Goal: Obtain resource: Obtain resource

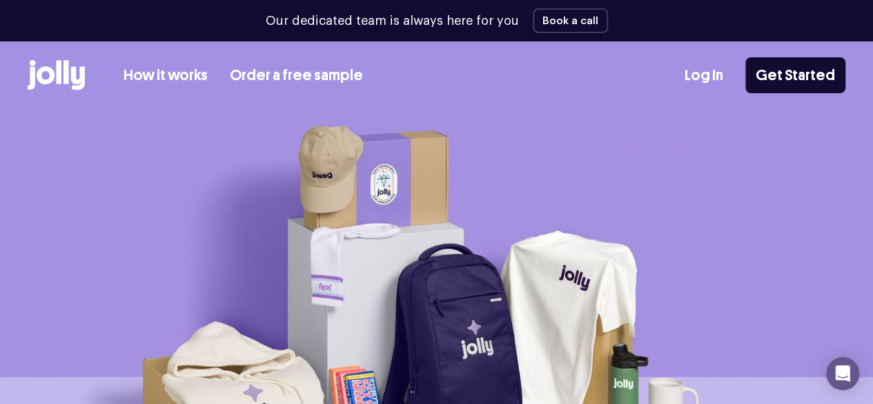
click at [328, 70] on link "Order a free sample" at bounding box center [296, 75] width 133 height 23
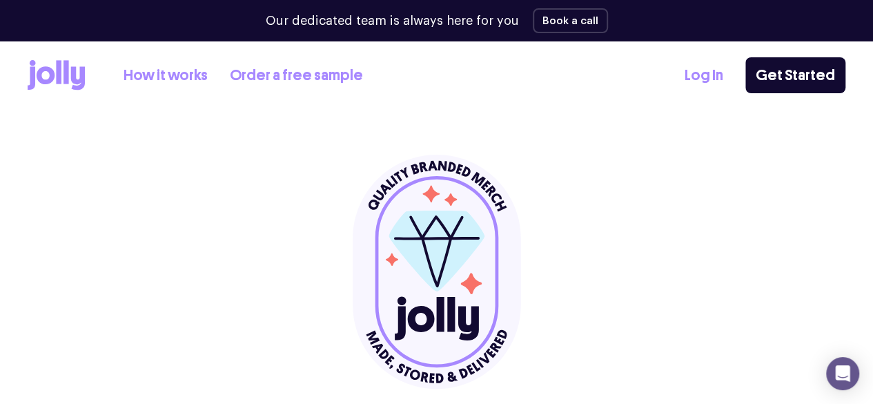
click at [198, 81] on link "How it works" at bounding box center [166, 75] width 84 height 23
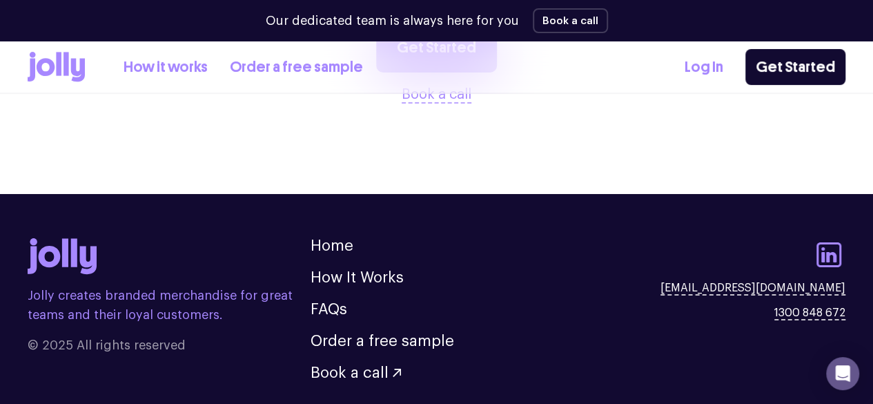
scroll to position [2351, 0]
